Goal: Task Accomplishment & Management: Manage account settings

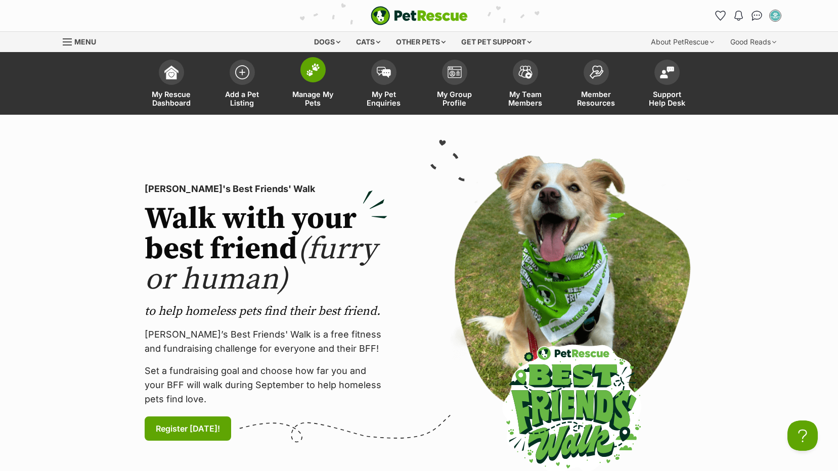
click at [315, 101] on span "Manage My Pets" at bounding box center [313, 98] width 46 height 17
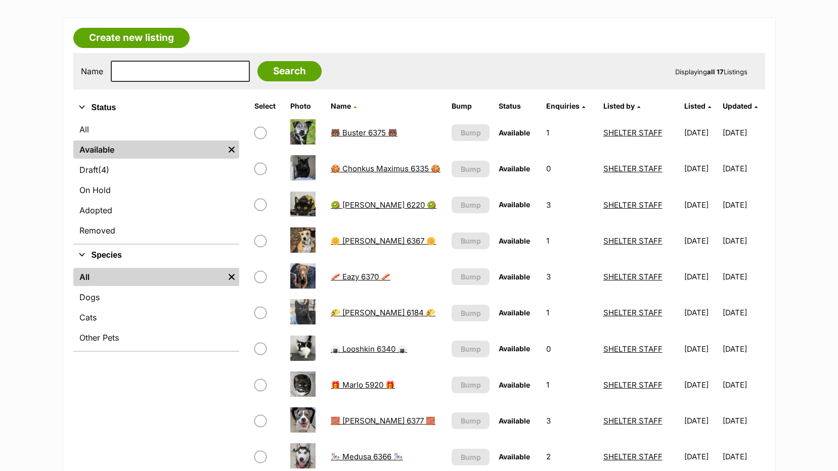
scroll to position [152, 0]
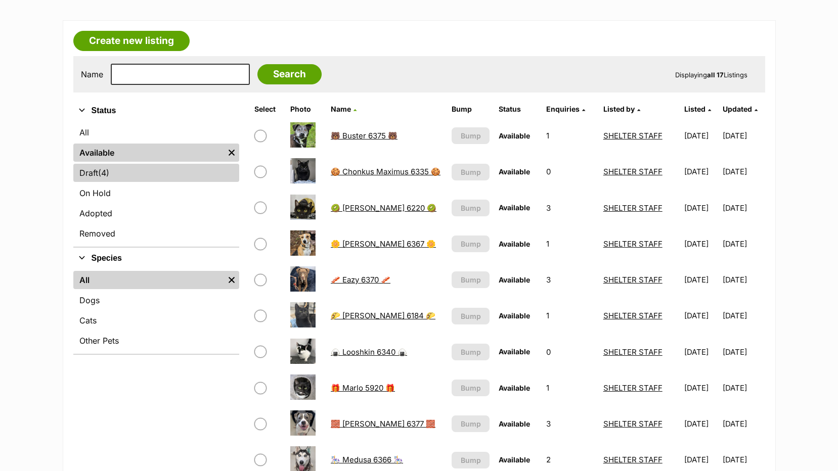
click at [124, 174] on link "Draft (4) Items" at bounding box center [156, 173] width 166 height 18
